Goal: Task Accomplishment & Management: Use online tool/utility

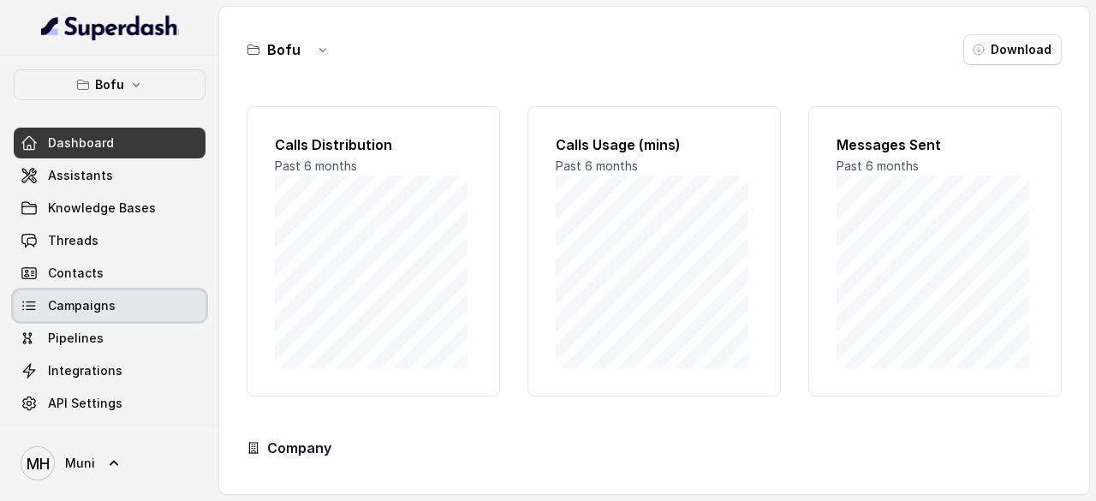
click at [109, 307] on span "Campaigns" at bounding box center [82, 305] width 68 height 17
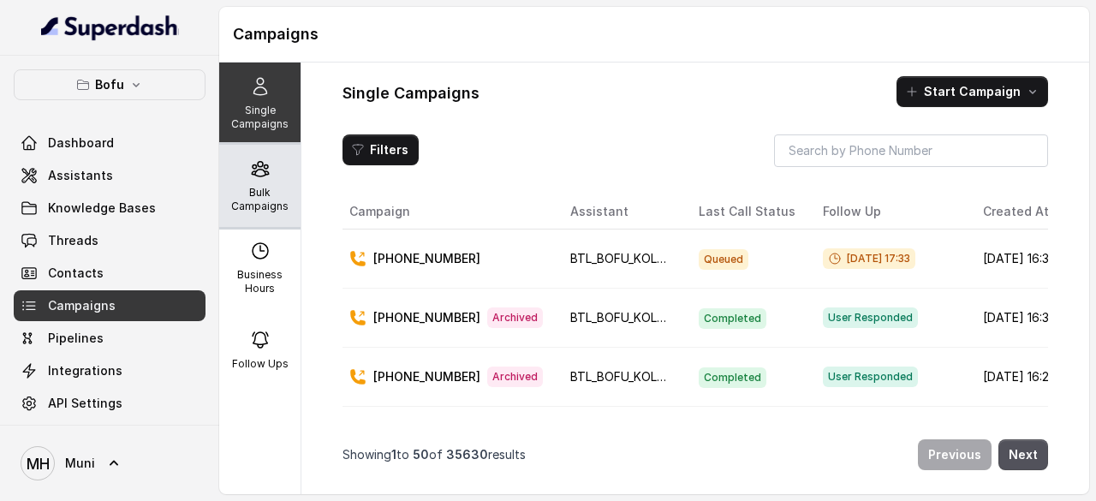
click at [275, 205] on p "Bulk Campaigns" at bounding box center [260, 199] width 68 height 27
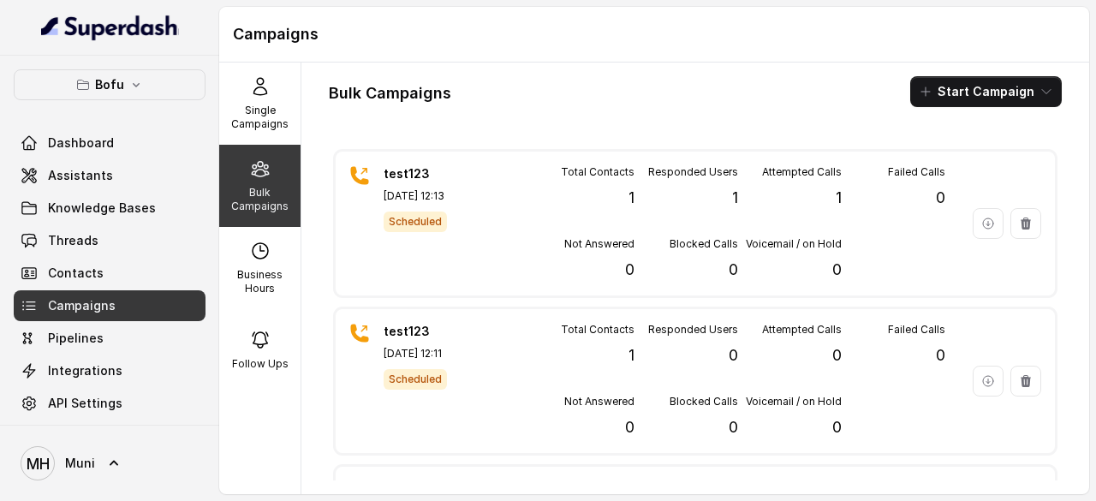
scroll to position [4590, 0]
